Goal: Task Accomplishment & Management: Complete application form

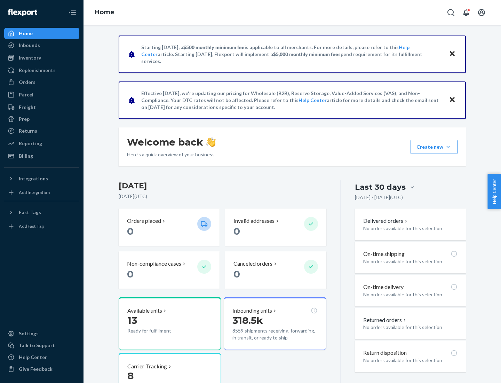
click at [448, 147] on button "Create new Create new inbound Create new order Create new product" at bounding box center [433, 147] width 47 height 14
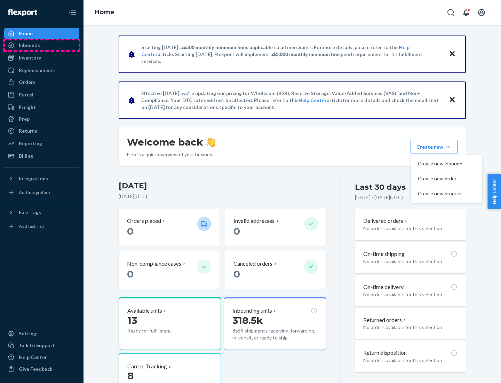
click at [42, 45] on div "Inbounds" at bounding box center [42, 45] width 74 height 10
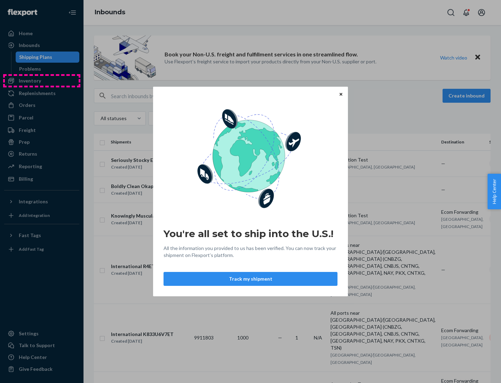
click at [42, 81] on div "You're all set to ship into the U.S.! All the information you provided to us ha…" at bounding box center [250, 191] width 501 height 383
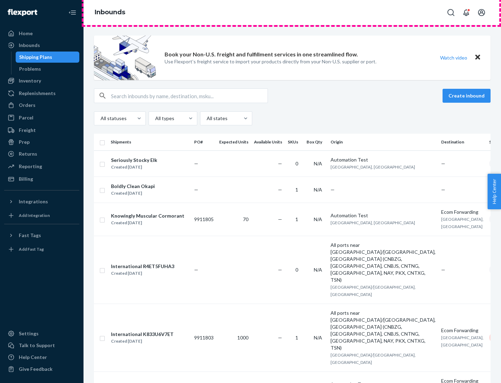
click at [292, 13] on div "Inbounds" at bounding box center [291, 12] width 417 height 25
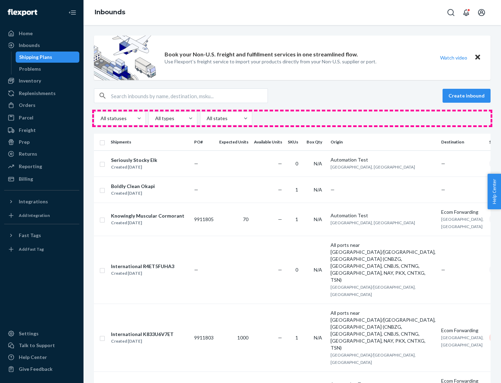
click at [292, 118] on div "All statuses All types All states" at bounding box center [292, 118] width 397 height 14
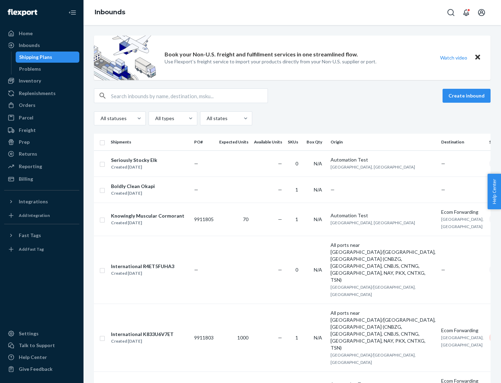
click at [34, 57] on div "Shipping Plans" at bounding box center [35, 57] width 33 height 7
click at [467, 96] on button "Create inbound" at bounding box center [466, 96] width 48 height 14
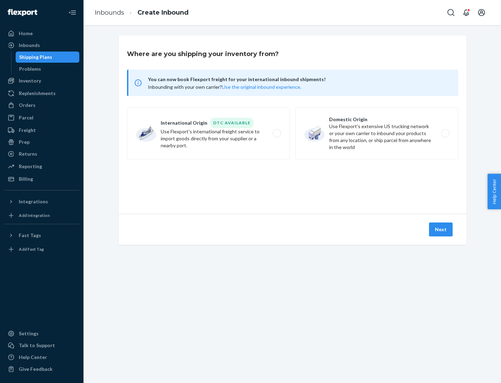
click at [208, 133] on label "International Origin DTC Available Use Flexport's international freight service…" at bounding box center [208, 133] width 163 height 52
click at [277, 133] on input "International Origin DTC Available Use Flexport's international freight service…" at bounding box center [279, 133] width 5 height 5
radio input "true"
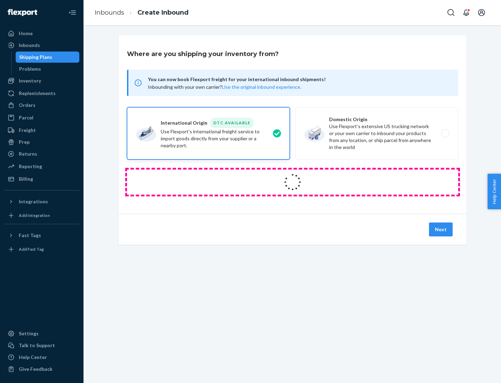
click at [293, 182] on icon at bounding box center [292, 181] width 19 height 19
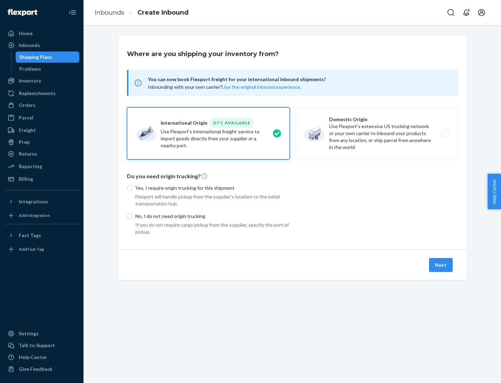
click at [213, 187] on p "Yes, I require origin trucking for this shipment" at bounding box center [212, 187] width 154 height 7
click at [133, 187] on input "Yes, I require origin trucking for this shipment" at bounding box center [130, 188] width 6 height 6
radio input "true"
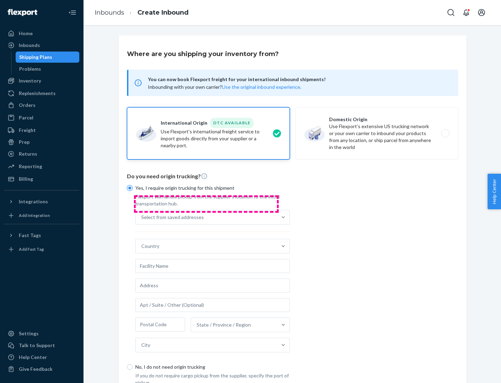
scroll to position [13, 0]
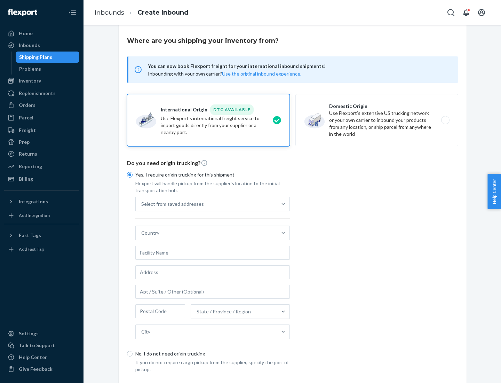
click at [206, 203] on div "Select from saved addresses" at bounding box center [206, 204] width 141 height 14
click at [142, 203] on input "Select from saved addresses" at bounding box center [141, 203] width 1 height 7
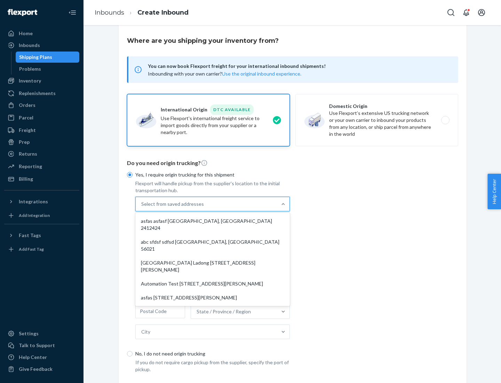
scroll to position [30, 0]
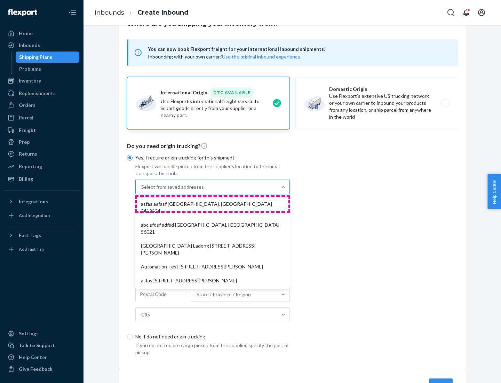
click at [213, 203] on div "asfas asfasf [GEOGRAPHIC_DATA], [GEOGRAPHIC_DATA] 2412424" at bounding box center [213, 207] width 152 height 21
click at [142, 190] on input "option asfas asfasf [GEOGRAPHIC_DATA], [GEOGRAPHIC_DATA] 2412424 focused, 1 of …" at bounding box center [141, 186] width 1 height 7
type input "asfas"
type input "asfasf"
type input "2412424"
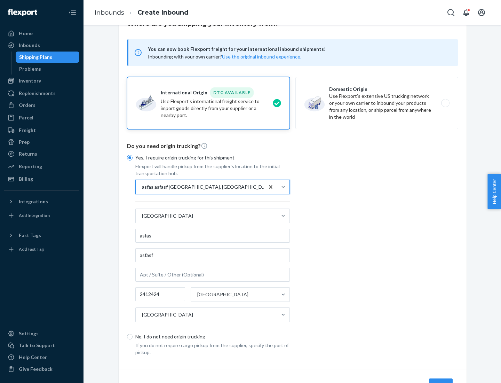
scroll to position [65, 0]
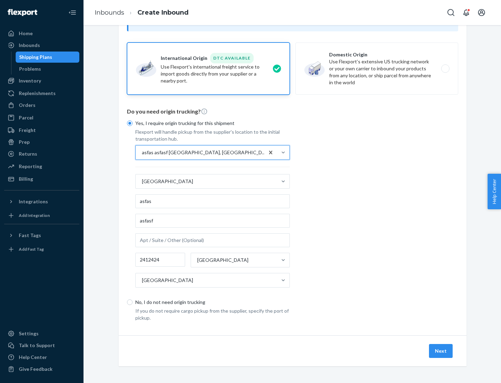
click at [441, 350] on button "Next" at bounding box center [441, 351] width 24 height 14
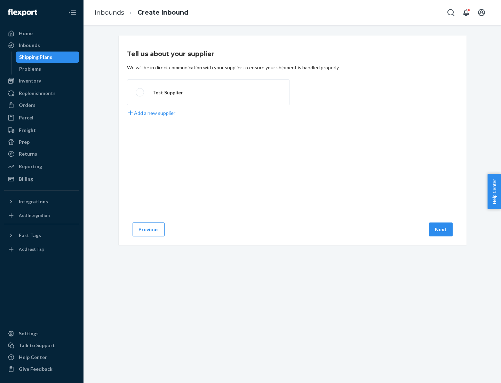
click at [208, 92] on label "Test Supplier" at bounding box center [208, 92] width 163 height 26
click at [140, 92] on input "Test Supplier" at bounding box center [138, 92] width 5 height 5
radio input "true"
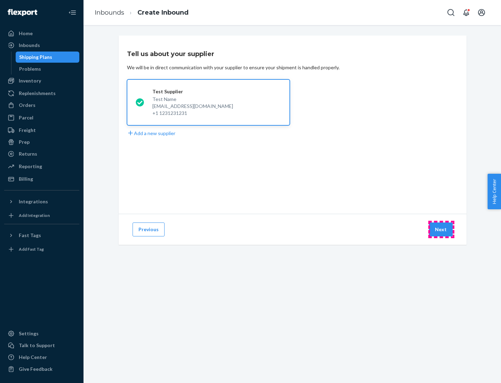
click at [441, 229] on button "Next" at bounding box center [441, 229] width 24 height 14
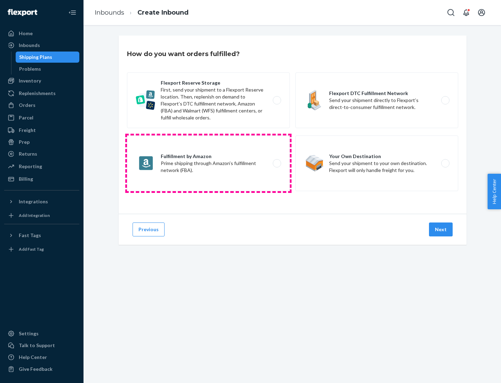
click at [208, 163] on label "Fulfillment by Amazon Prime shipping through Amazon’s fulfillment network (FBA)." at bounding box center [208, 163] width 163 height 56
click at [277, 163] on input "Fulfillment by Amazon Prime shipping through Amazon’s fulfillment network (FBA)." at bounding box center [279, 163] width 5 height 5
radio input "true"
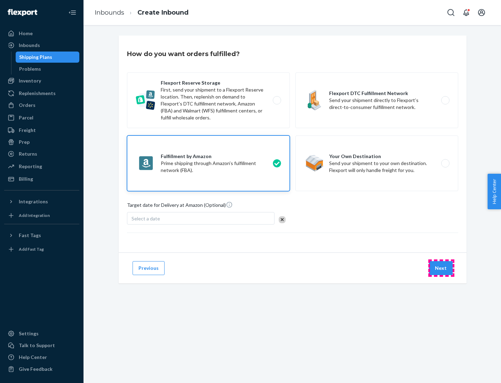
click at [441, 268] on button "Next" at bounding box center [441, 268] width 24 height 14
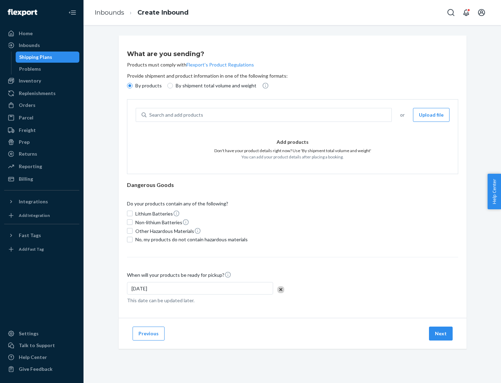
click at [214, 86] on p "By shipment total volume and weight" at bounding box center [216, 85] width 81 height 7
click at [173, 86] on input "By shipment total volume and weight" at bounding box center [170, 86] width 6 height 6
radio input "true"
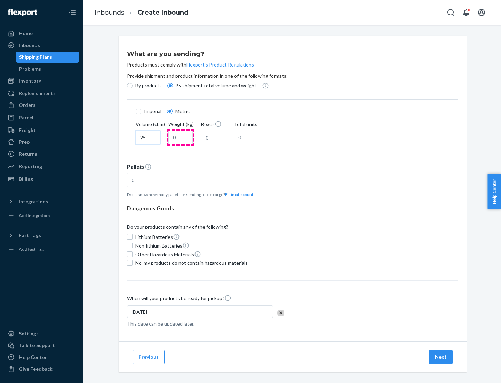
type input "25"
type input "100"
type input "50"
type input "500"
click at [238, 194] on button "Estimate count" at bounding box center [239, 194] width 28 height 6
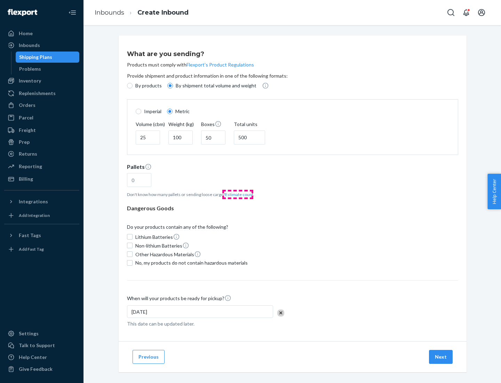
type input "16"
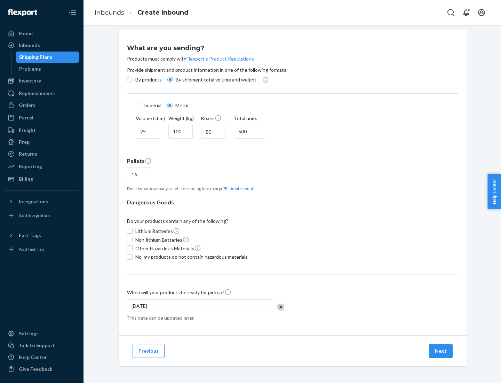
click at [190, 256] on span "No, my products do not contain hazardous materials" at bounding box center [191, 256] width 112 height 7
click at [133, 256] on input "No, my products do not contain hazardous materials" at bounding box center [130, 257] width 6 height 6
checkbox input "true"
click at [441, 350] on button "Next" at bounding box center [441, 351] width 24 height 14
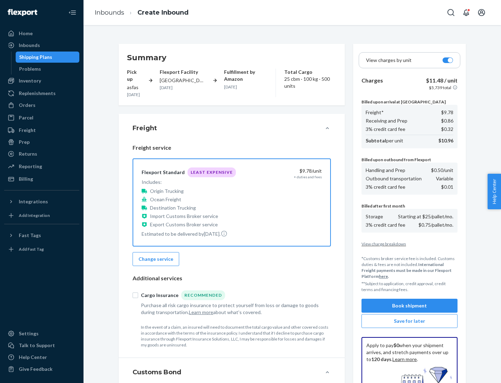
scroll to position [102, 0]
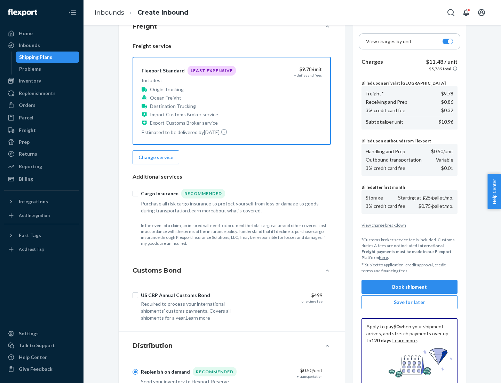
click at [409, 287] on button "Book shipment" at bounding box center [409, 287] width 96 height 14
